Goal: Task Accomplishment & Management: Use online tool/utility

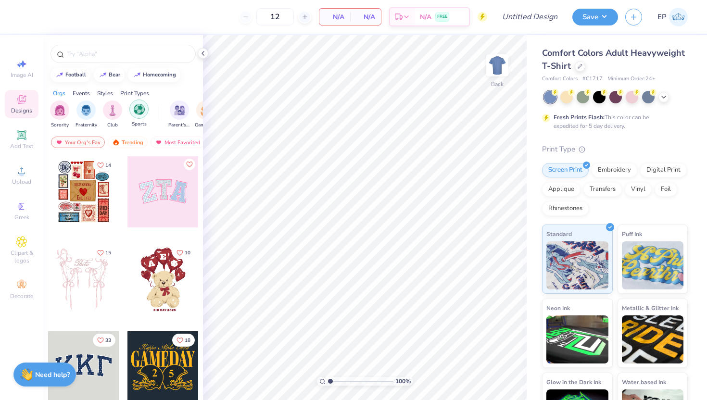
click at [135, 110] on img "filter for Sports" at bounding box center [139, 109] width 11 height 11
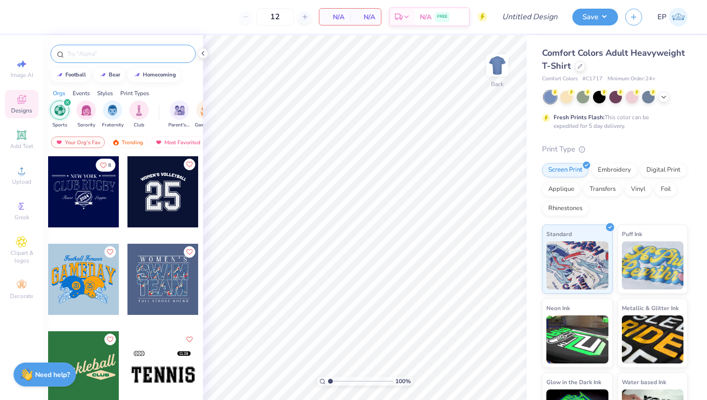
click at [114, 58] on input "text" at bounding box center [127, 54] width 123 height 10
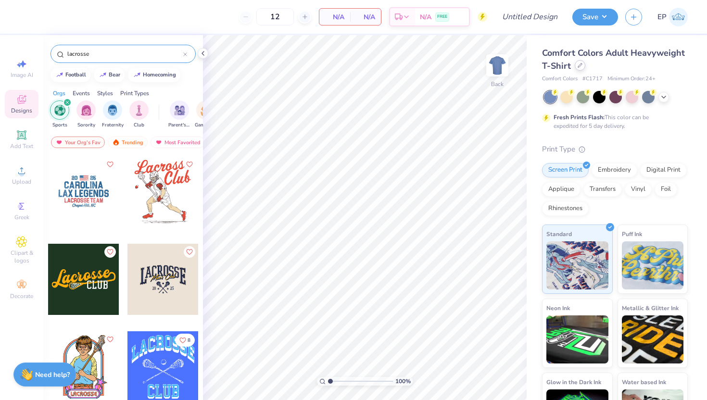
type input "lacrosse"
click at [582, 65] on div at bounding box center [580, 65] width 11 height 11
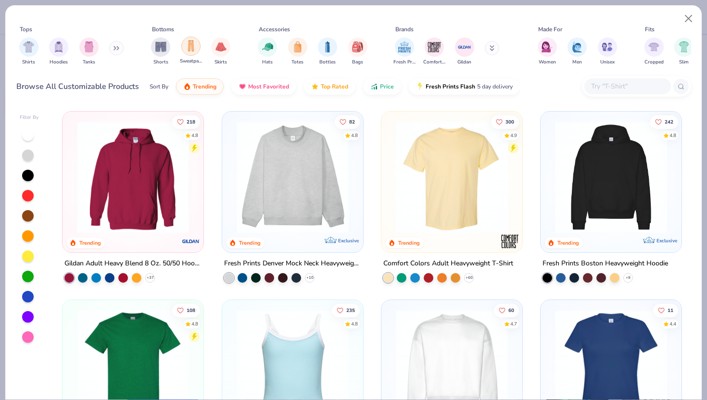
click at [188, 49] on img "filter for Sweatpants" at bounding box center [191, 45] width 11 height 11
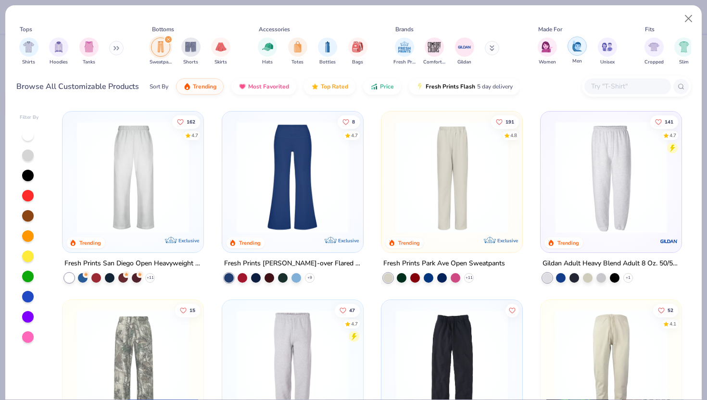
click at [579, 55] on div "filter for Men" at bounding box center [577, 46] width 19 height 19
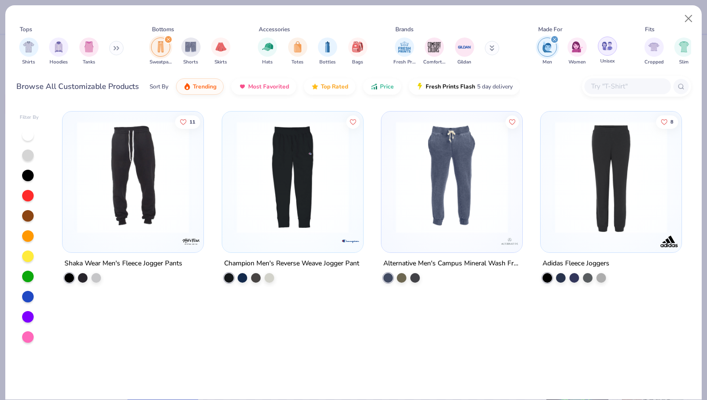
click at [609, 51] on img "filter for Unisex" at bounding box center [607, 45] width 11 height 11
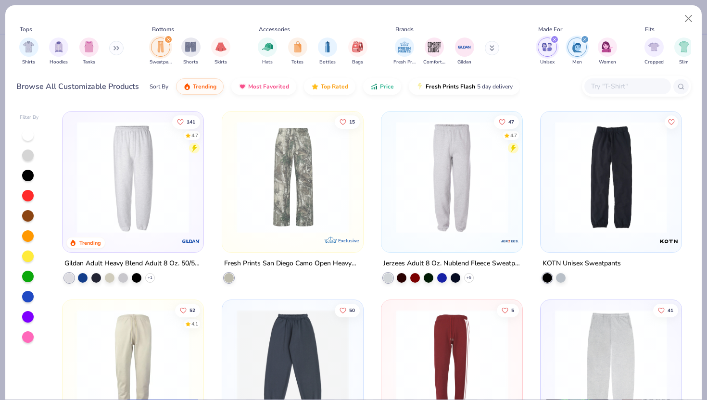
click at [569, 186] on img at bounding box center [611, 177] width 122 height 112
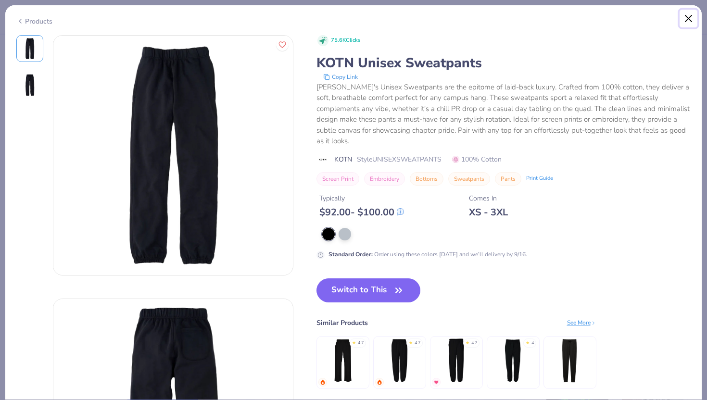
click at [688, 20] on button "Close" at bounding box center [689, 19] width 18 height 18
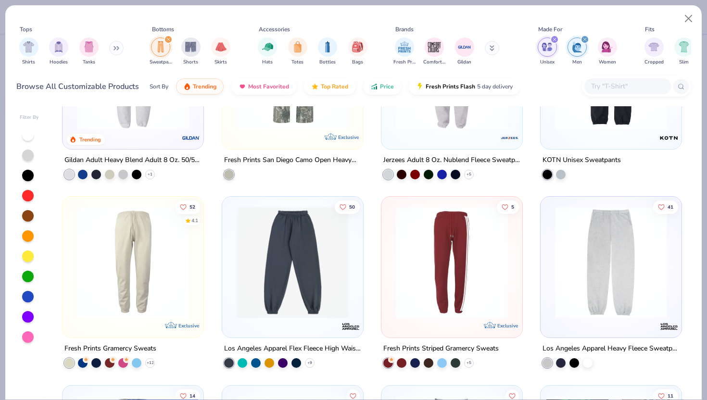
scroll to position [107, 0]
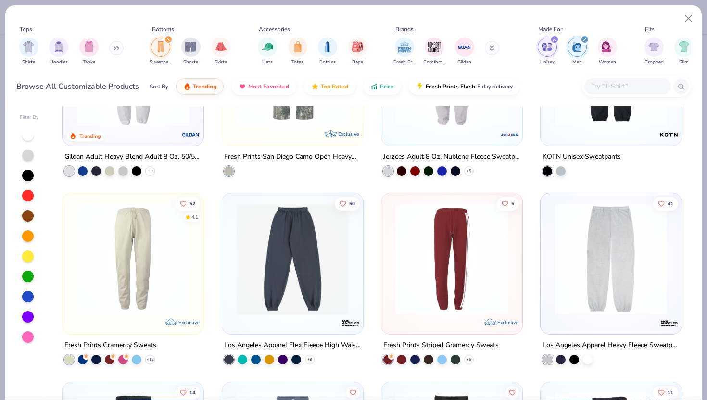
click at [258, 259] on img at bounding box center [293, 259] width 122 height 112
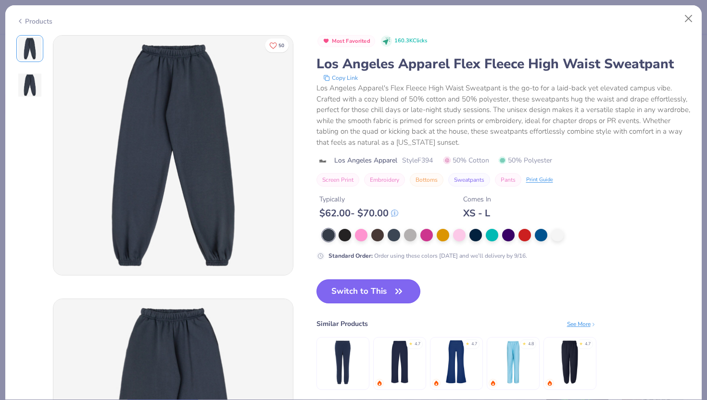
click at [341, 287] on button "Switch to This" at bounding box center [369, 292] width 104 height 24
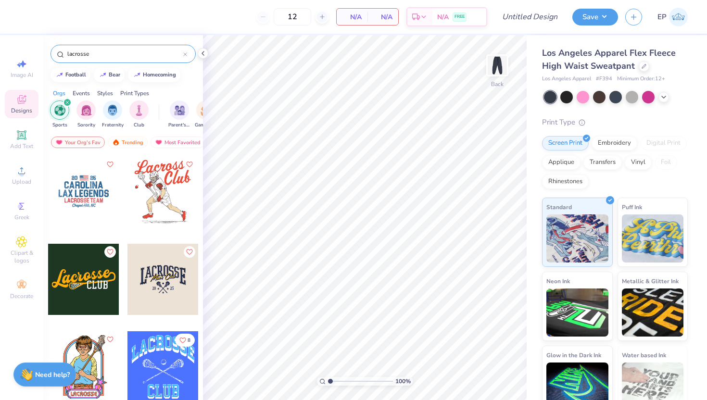
click at [91, 265] on div at bounding box center [83, 279] width 71 height 71
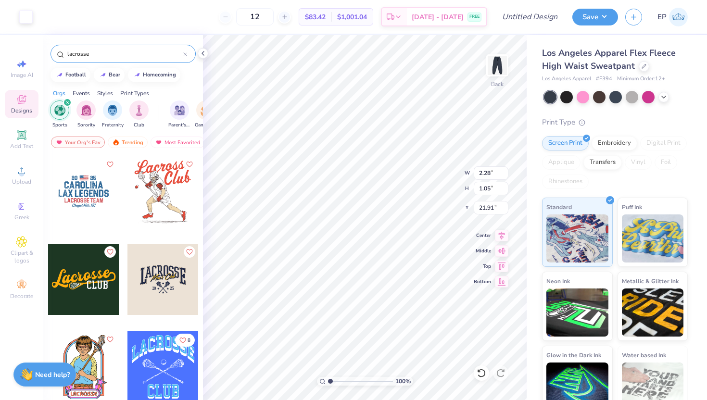
type input "7.02"
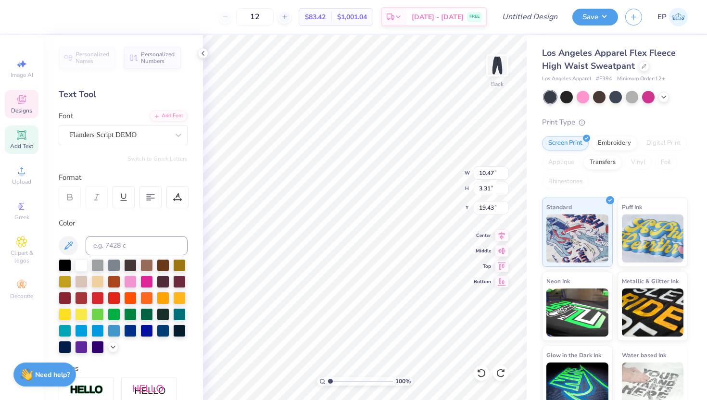
type input "9.05"
type input "8.02"
type input "2.54"
type input "6.58"
type input "3.69"
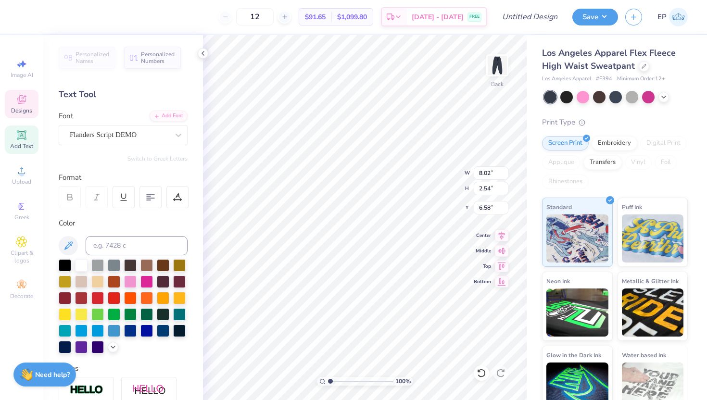
type input "1.55"
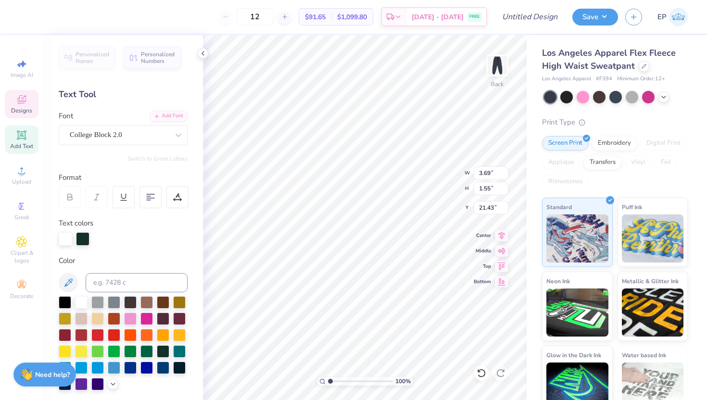
type input "9.44"
type input "8.33"
type input "3.13"
type input "19.93"
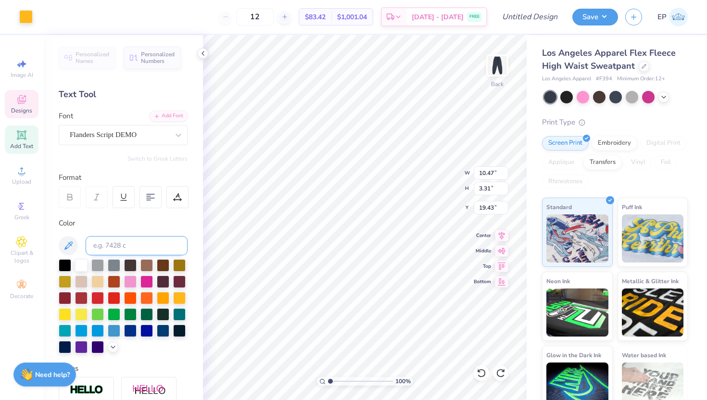
type input "19.60"
type textarea "Lacrosse"
type input "8.33"
type input "3.13"
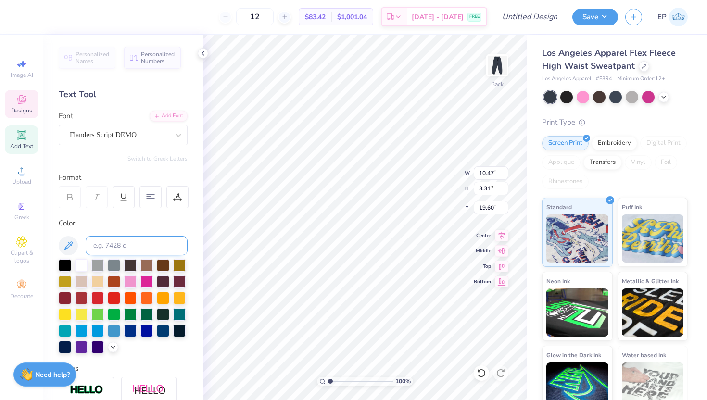
type input "19.93"
type input "10.47"
type input "3.31"
type input "19.60"
type input "3.69"
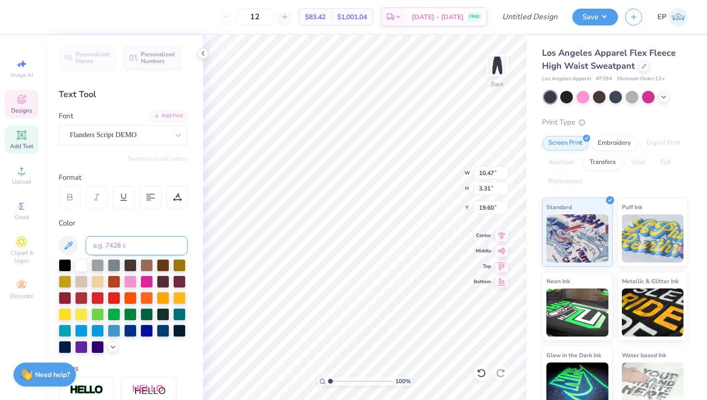
type input "1.55"
type input "21.43"
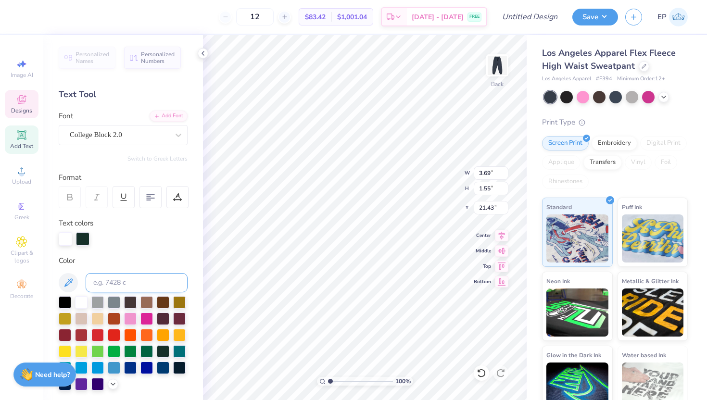
scroll to position [0, 0]
type textarea "Ducks"
type input "19.60"
type textarea "Lacrosse"
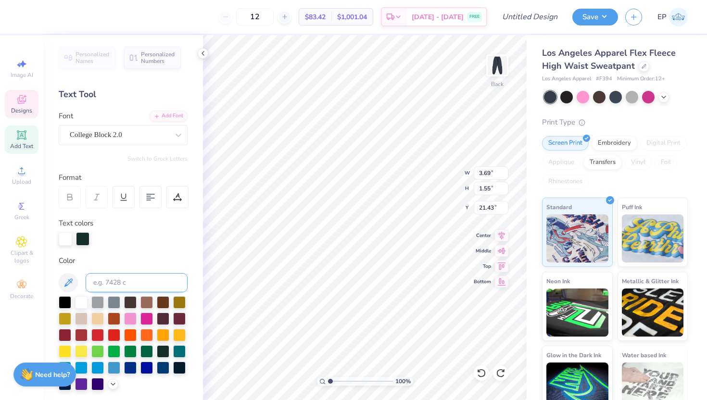
scroll to position [0, 0]
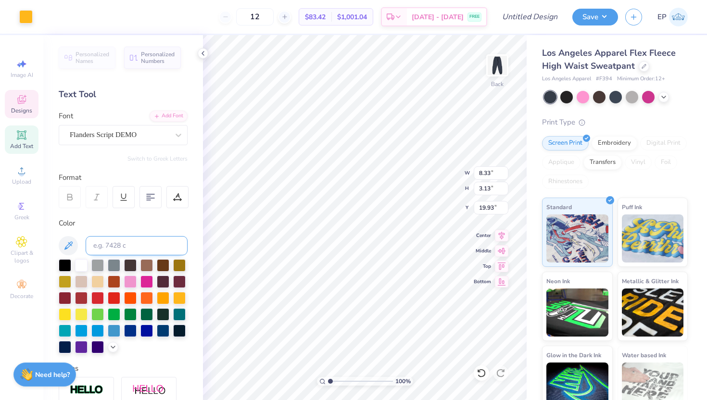
type input "8.33"
type input "3.13"
type input "19.93"
type input "10.47"
type input "3.31"
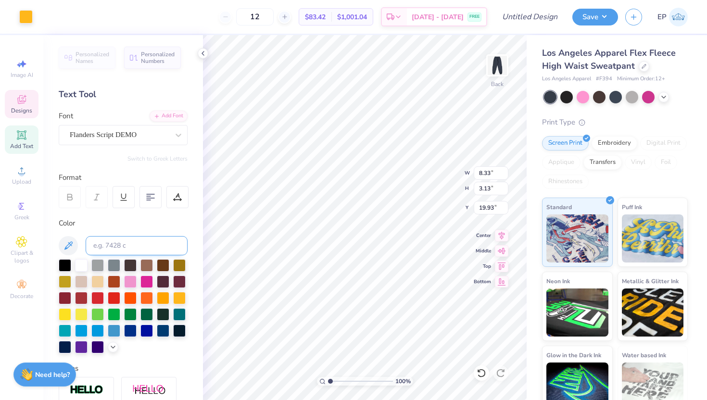
type input "19.60"
type textarea "[US_STATE]"
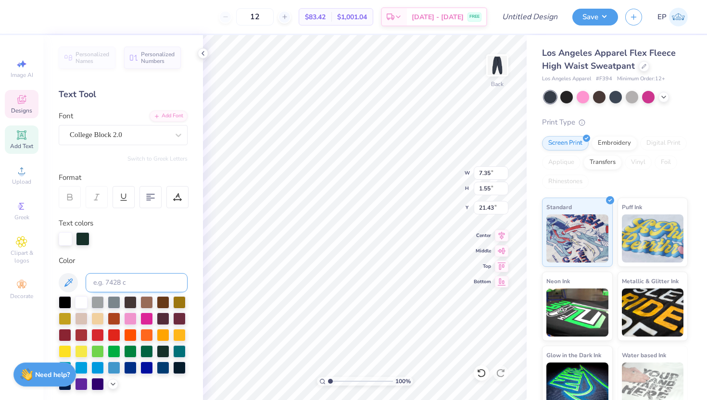
type input "7.35"
type input "1.55"
type input "21.43"
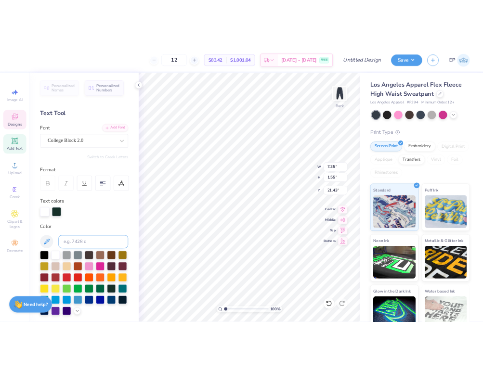
scroll to position [0, 0]
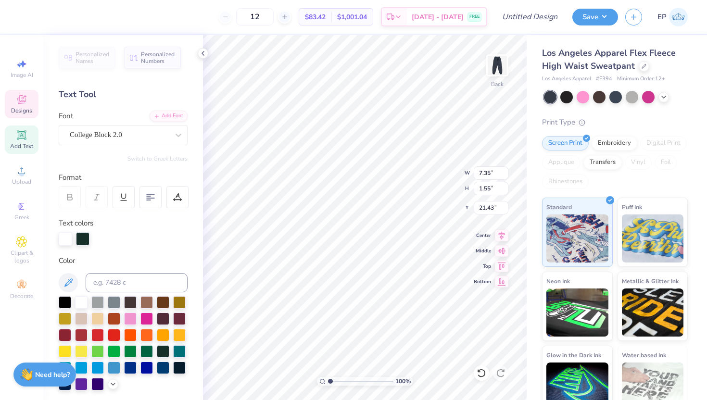
type textarea "Ducks"
type input "16.34"
type input "3.65"
type input "10.35"
type input "12.38"
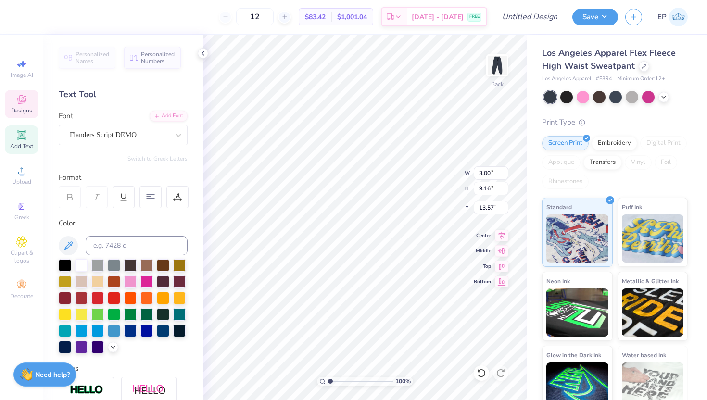
type input "5.41"
type input "16.53"
type input "13.78"
type input "19.30"
click at [274, 20] on input "12" at bounding box center [255, 16] width 38 height 17
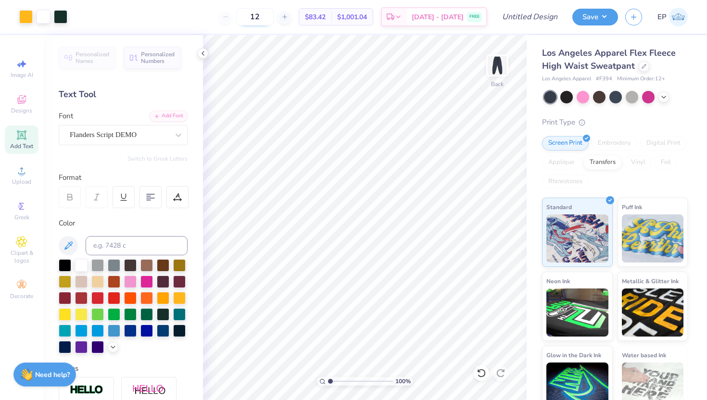
click at [274, 20] on input "12" at bounding box center [255, 16] width 38 height 17
type input "1"
type input "75"
click at [662, 96] on icon at bounding box center [664, 96] width 8 height 8
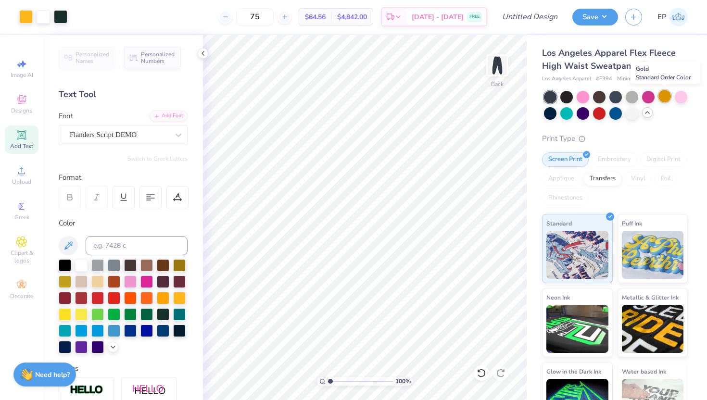
click at [667, 100] on div at bounding box center [665, 96] width 13 height 13
click at [630, 98] on div at bounding box center [632, 96] width 13 height 13
click at [580, 97] on div at bounding box center [583, 96] width 13 height 13
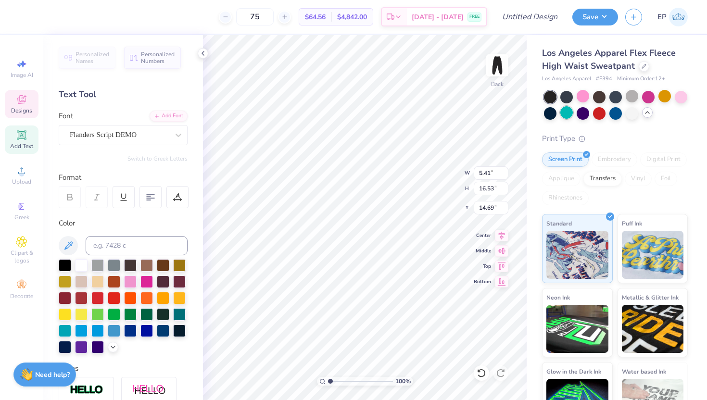
type input "20.70"
click at [144, 313] on div at bounding box center [146, 313] width 13 height 13
